Goal: Task Accomplishment & Management: Use online tool/utility

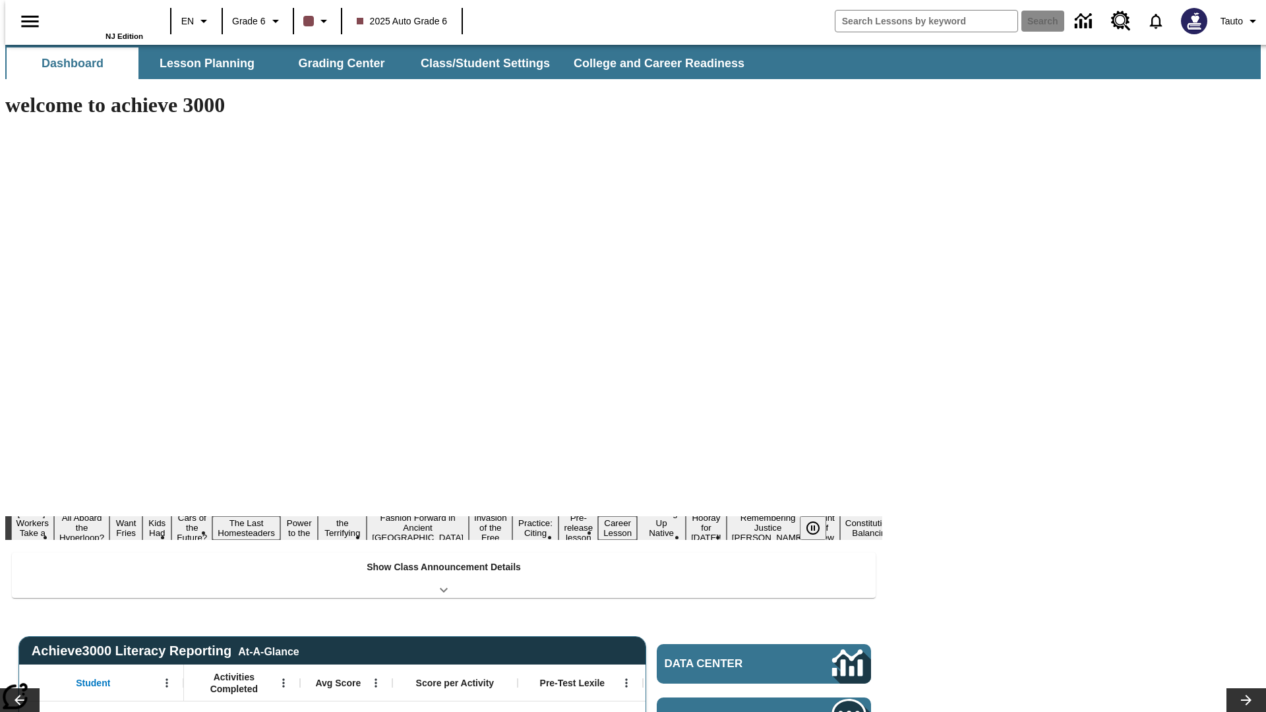
type input "-1"
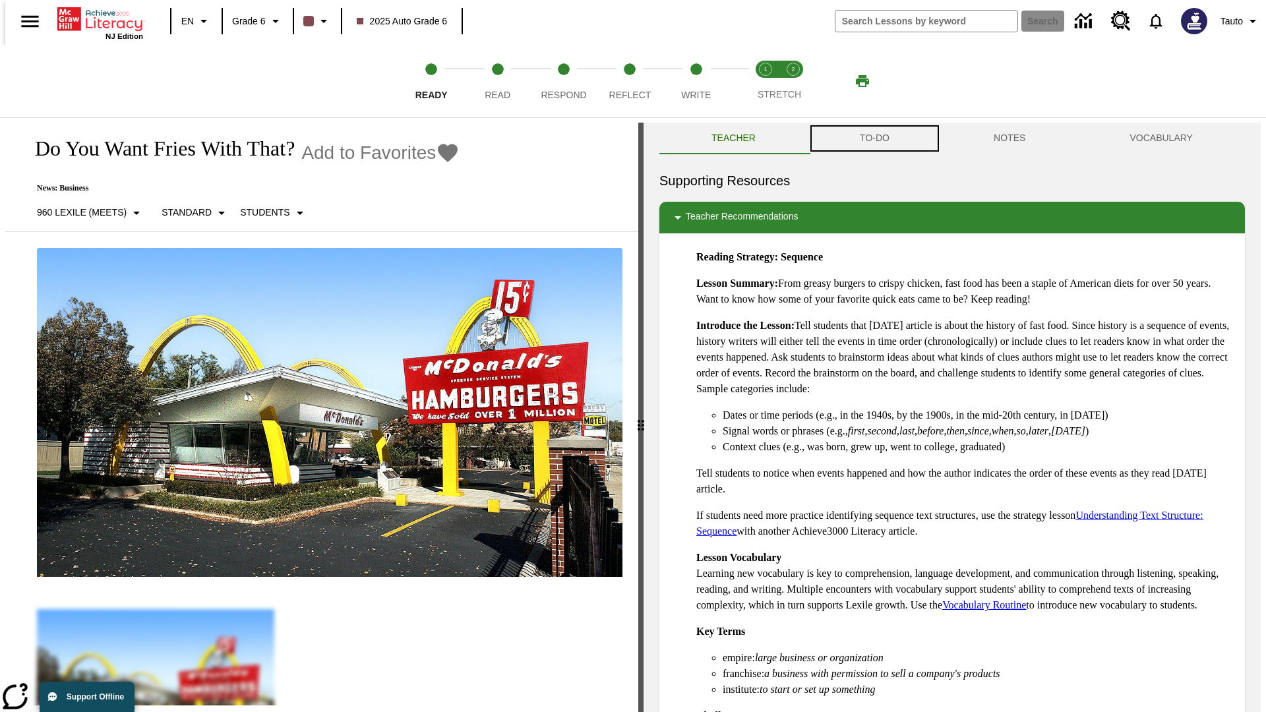
click at [874, 138] on button "TO-DO" at bounding box center [875, 139] width 134 height 32
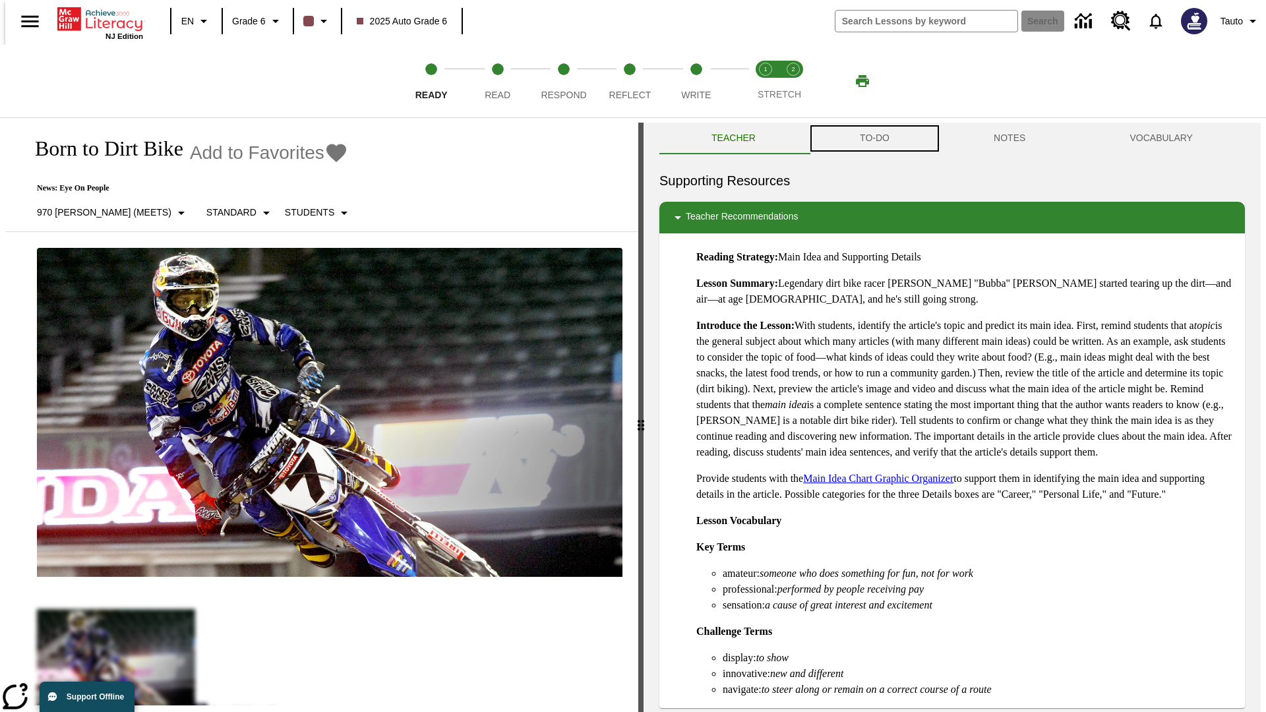
click at [874, 138] on button "TO-DO" at bounding box center [875, 139] width 134 height 32
